Goal: Complete application form

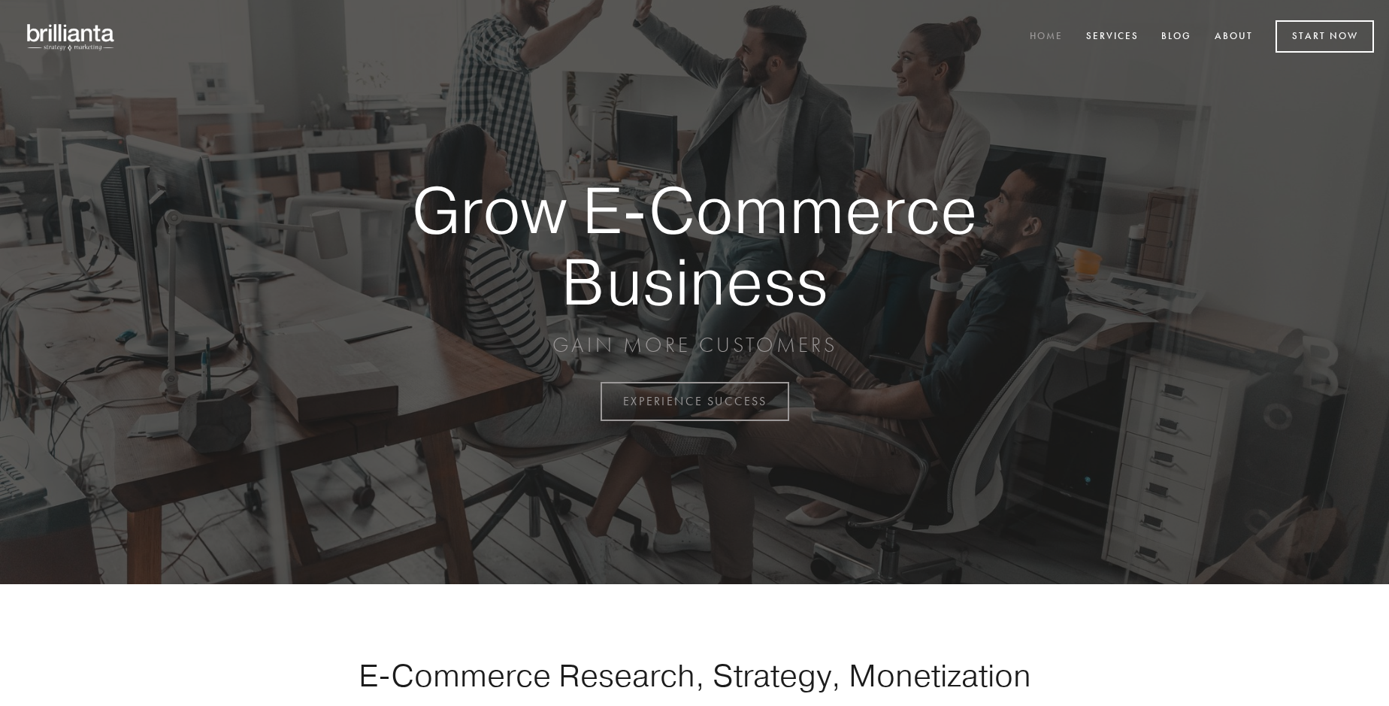
scroll to position [3939, 0]
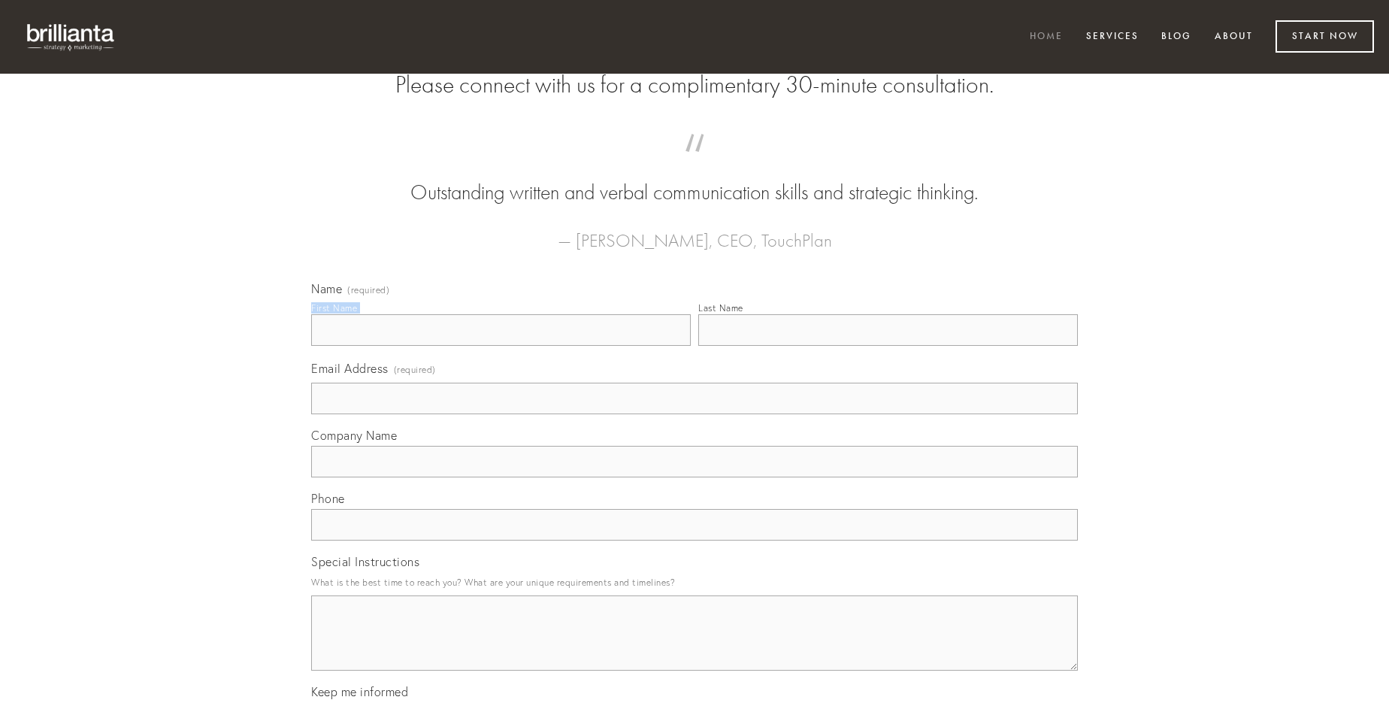
type input "[PERSON_NAME]"
click at [887, 346] on input "Last Name" at bounding box center [887, 330] width 379 height 32
type input "[PERSON_NAME]"
click at [694, 414] on input "Email Address (required)" at bounding box center [694, 398] width 766 height 32
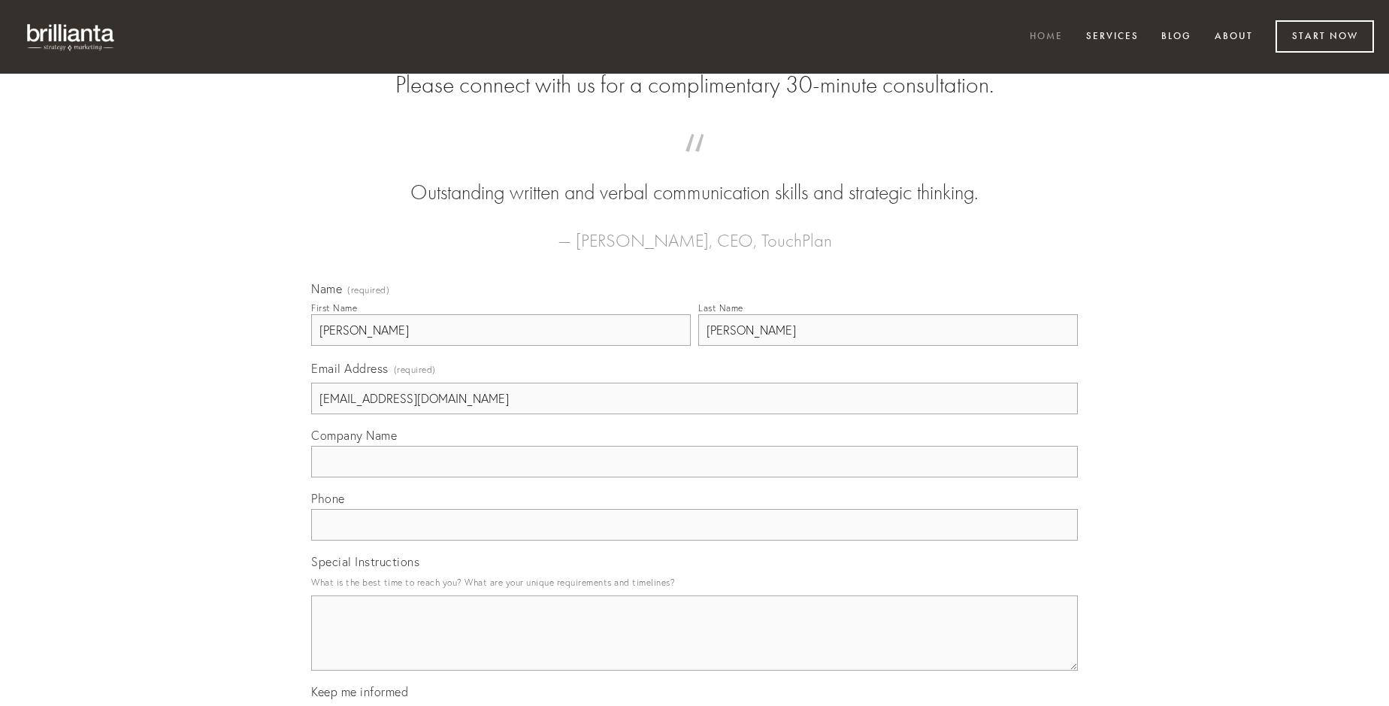
type input "[EMAIL_ADDRESS][DOMAIN_NAME]"
click at [694, 477] on input "Company Name" at bounding box center [694, 462] width 766 height 32
type input "cubitum"
click at [694, 540] on input "text" at bounding box center [694, 525] width 766 height 32
click at [694, 646] on textarea "Special Instructions" at bounding box center [694, 632] width 766 height 75
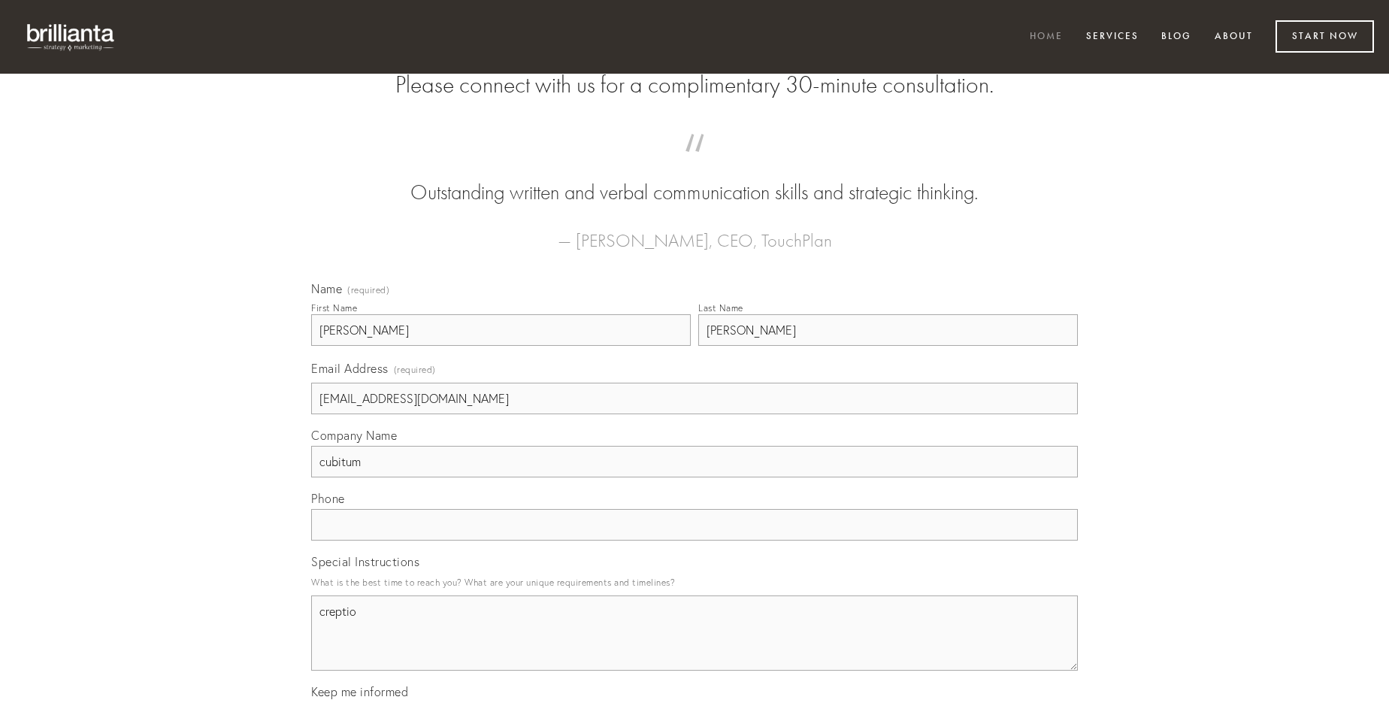
type textarea "creptio"
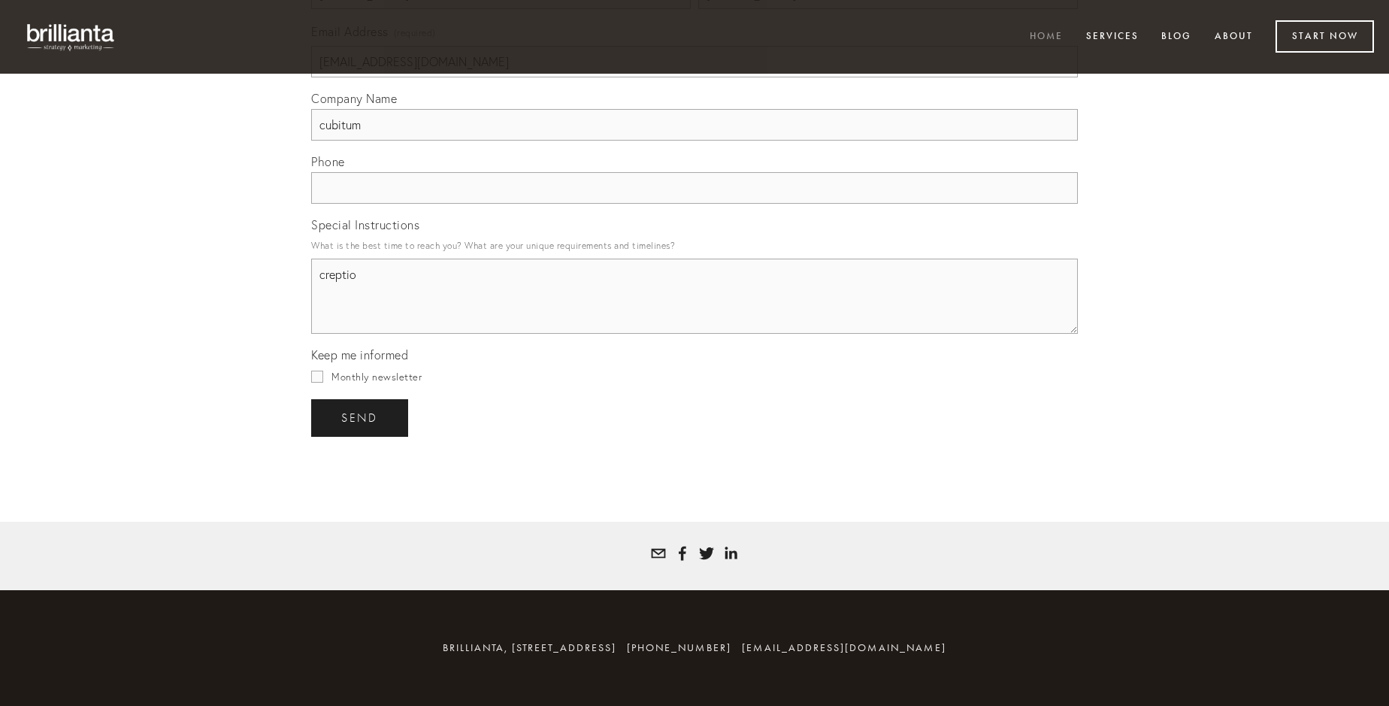
click at [361, 417] on span "send" at bounding box center [359, 418] width 37 height 14
